Goal: Task Accomplishment & Management: Use online tool/utility

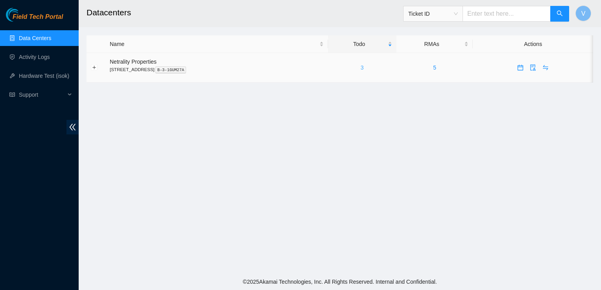
click at [364, 68] on link "3" at bounding box center [362, 68] width 3 height 6
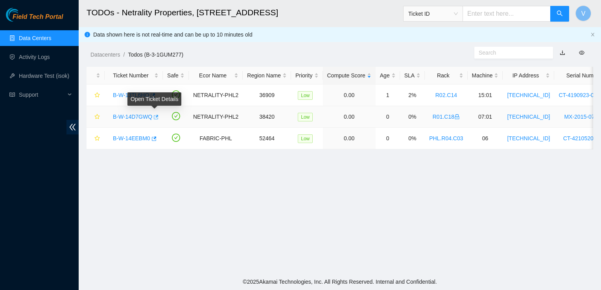
click at [157, 117] on button "button" at bounding box center [155, 117] width 6 height 13
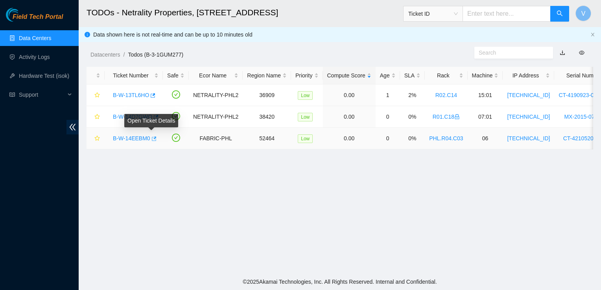
click at [152, 137] on icon "button" at bounding box center [154, 139] width 5 height 4
click at [368, 209] on main "TODOs - Netrality Properties, 401 N. Broad (Philadelphia) Ticket ID V Data show…" at bounding box center [340, 137] width 522 height 274
click at [336, 179] on main "TODOs - Netrality Properties, 401 N. Broad (Philadelphia) Ticket ID V Data show…" at bounding box center [340, 137] width 522 height 274
click at [463, 221] on main "TODOs - Netrality Properties, 401 N. Broad (Philadelphia) Ticket ID V Data show…" at bounding box center [340, 137] width 522 height 274
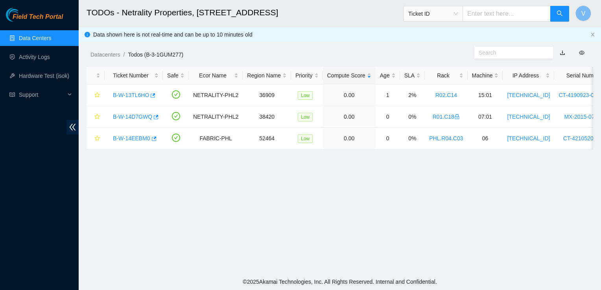
click at [463, 221] on main "TODOs - Netrality Properties, 401 N. Broad (Philadelphia) Ticket ID V Data show…" at bounding box center [340, 137] width 522 height 274
click at [321, 216] on main "TODOs - Netrality Properties, 401 N. Broad (Philadelphia) Ticket ID V Data show…" at bounding box center [340, 137] width 522 height 274
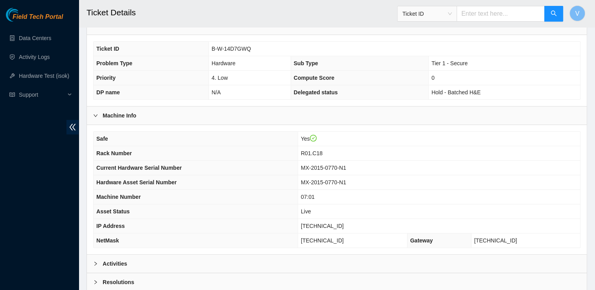
scroll to position [241, 0]
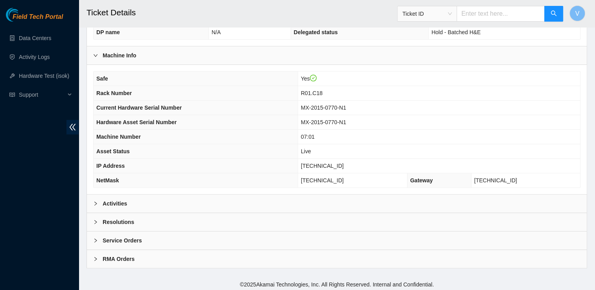
click at [143, 201] on div "Activities" at bounding box center [337, 204] width 500 height 18
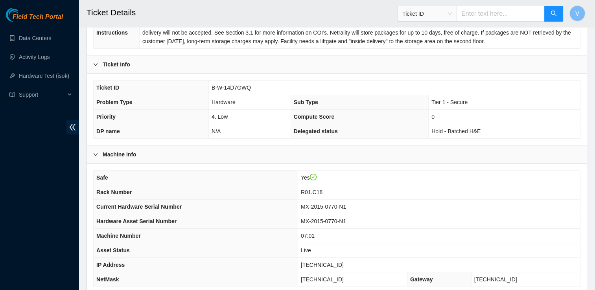
scroll to position [0, 0]
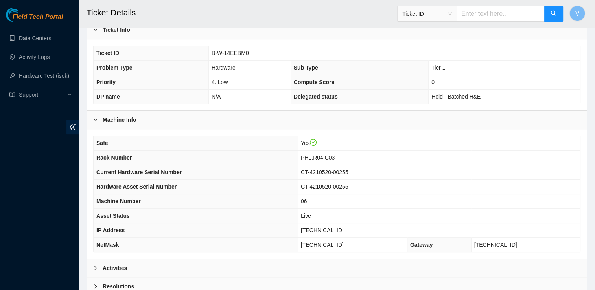
scroll to position [241, 0]
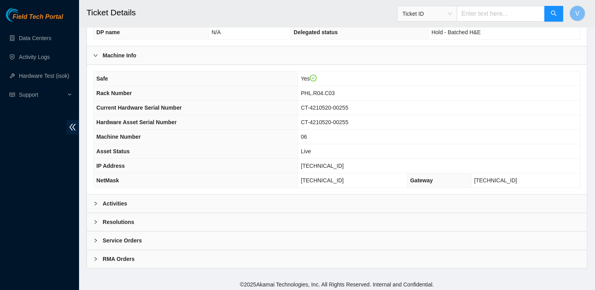
click at [134, 200] on div "Activities" at bounding box center [337, 204] width 500 height 18
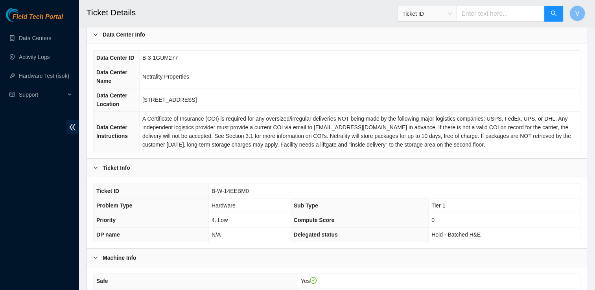
scroll to position [27, 0]
